Goal: Information Seeking & Learning: Learn about a topic

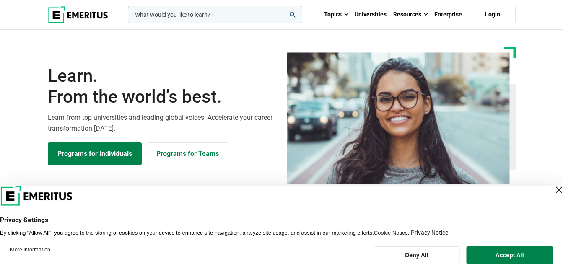
click at [553, 190] on div "Close Layer" at bounding box center [559, 190] width 12 height 12
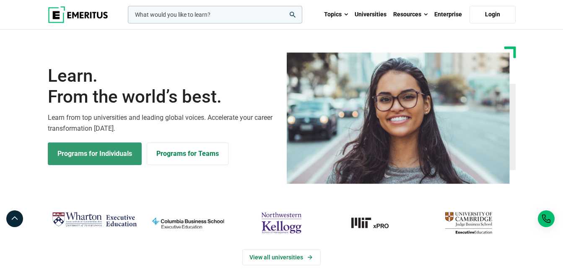
click at [122, 159] on link "Programs for Individuals" at bounding box center [95, 153] width 94 height 23
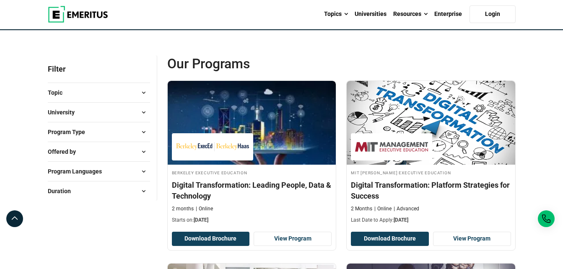
scroll to position [74, 0]
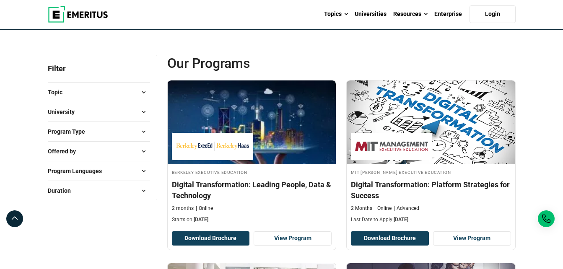
click at [112, 122] on div "Program Type Certificate Programs ( 267 ) Degrees ( 6 ) Emerging Executive Prog…" at bounding box center [99, 132] width 102 height 20
click at [142, 113] on span at bounding box center [143, 112] width 13 height 13
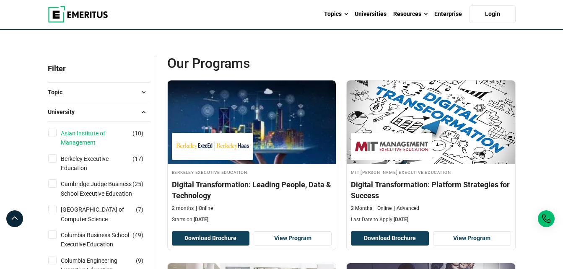
scroll to position [106, 0]
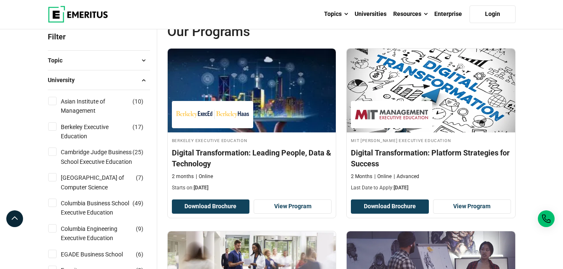
click at [140, 80] on span at bounding box center [143, 80] width 13 height 13
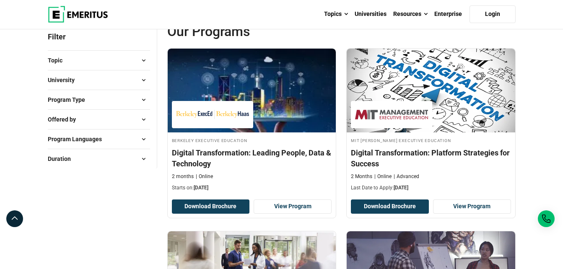
click at [128, 101] on button "Program Type" at bounding box center [99, 99] width 102 height 13
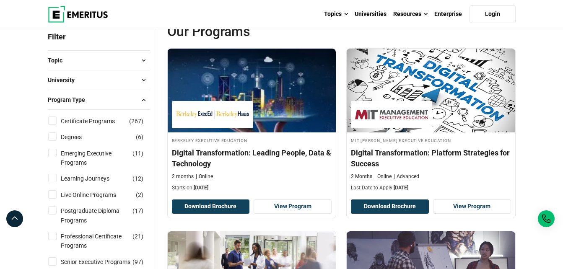
click at [55, 133] on input "Degrees ( 6 )" at bounding box center [52, 136] width 8 height 8
checkbox input "true"
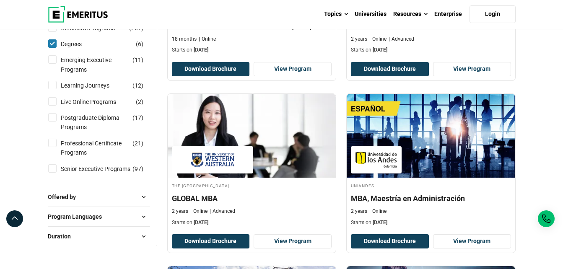
scroll to position [232, 0]
